Goal: Task Accomplishment & Management: Manage account settings

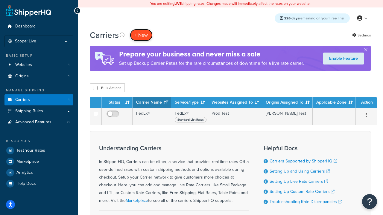
click at [141, 35] on button "+ New" at bounding box center [141, 35] width 23 height 12
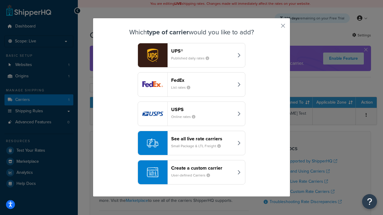
click at [202, 80] on header "FedEx" at bounding box center [202, 80] width 63 height 6
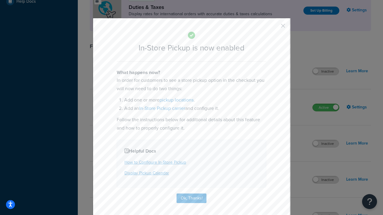
click at [274, 28] on button "button" at bounding box center [273, 27] width 1 height 1
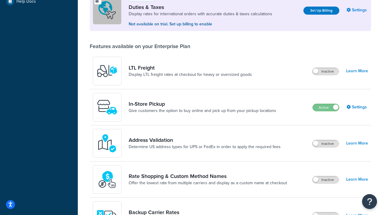
scroll to position [183, 0]
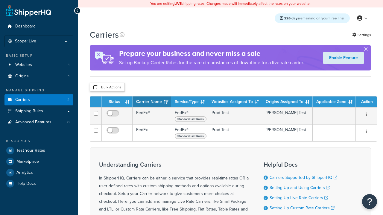
click at [95, 88] on input "checkbox" at bounding box center [95, 87] width 4 height 4
checkbox input "true"
click at [0, 0] on button "Delete" at bounding box center [0, 0] width 0 height 0
